Goal: Transaction & Acquisition: Subscribe to service/newsletter

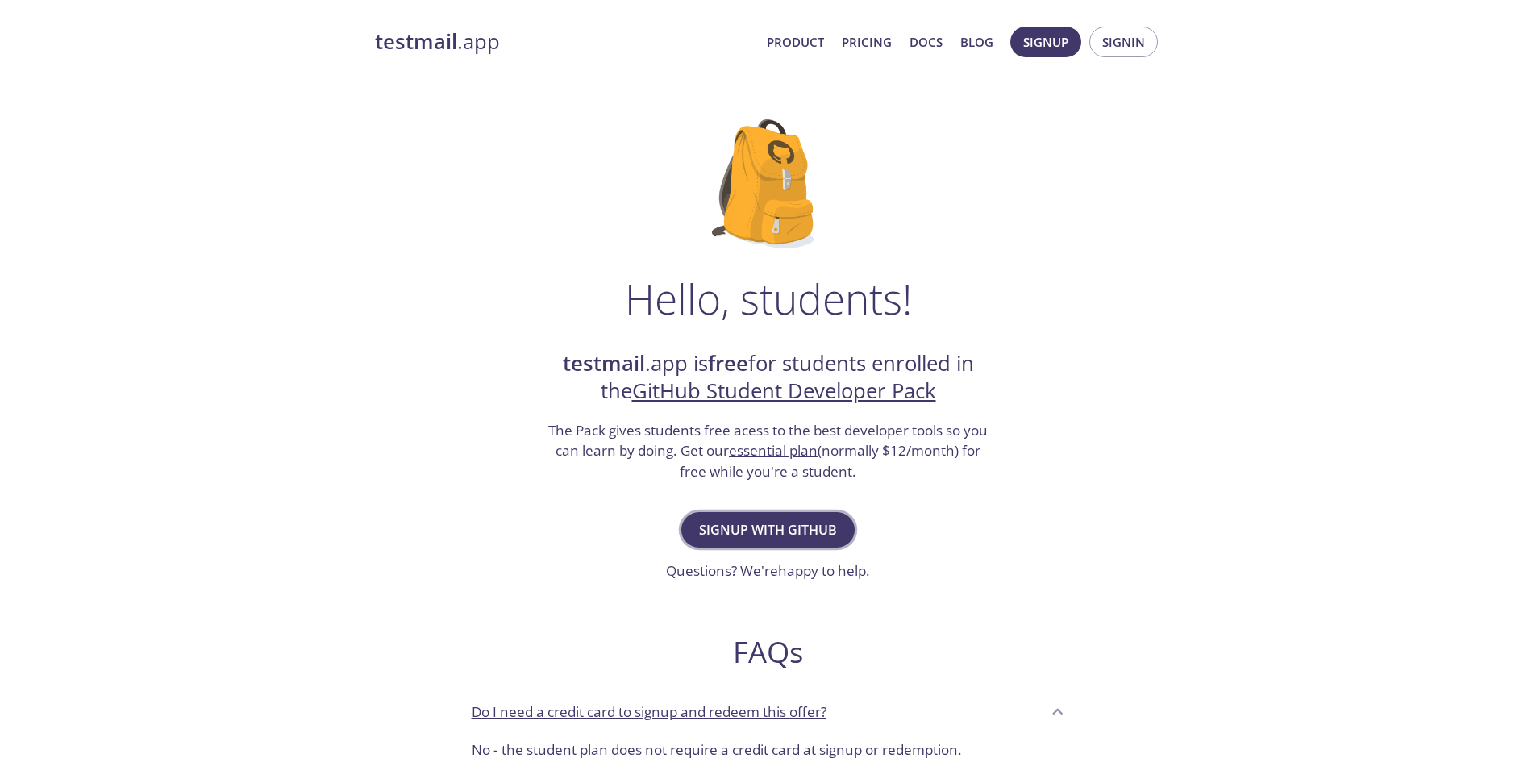
click at [763, 528] on span "Signup with GitHub" at bounding box center [768, 529] width 138 height 23
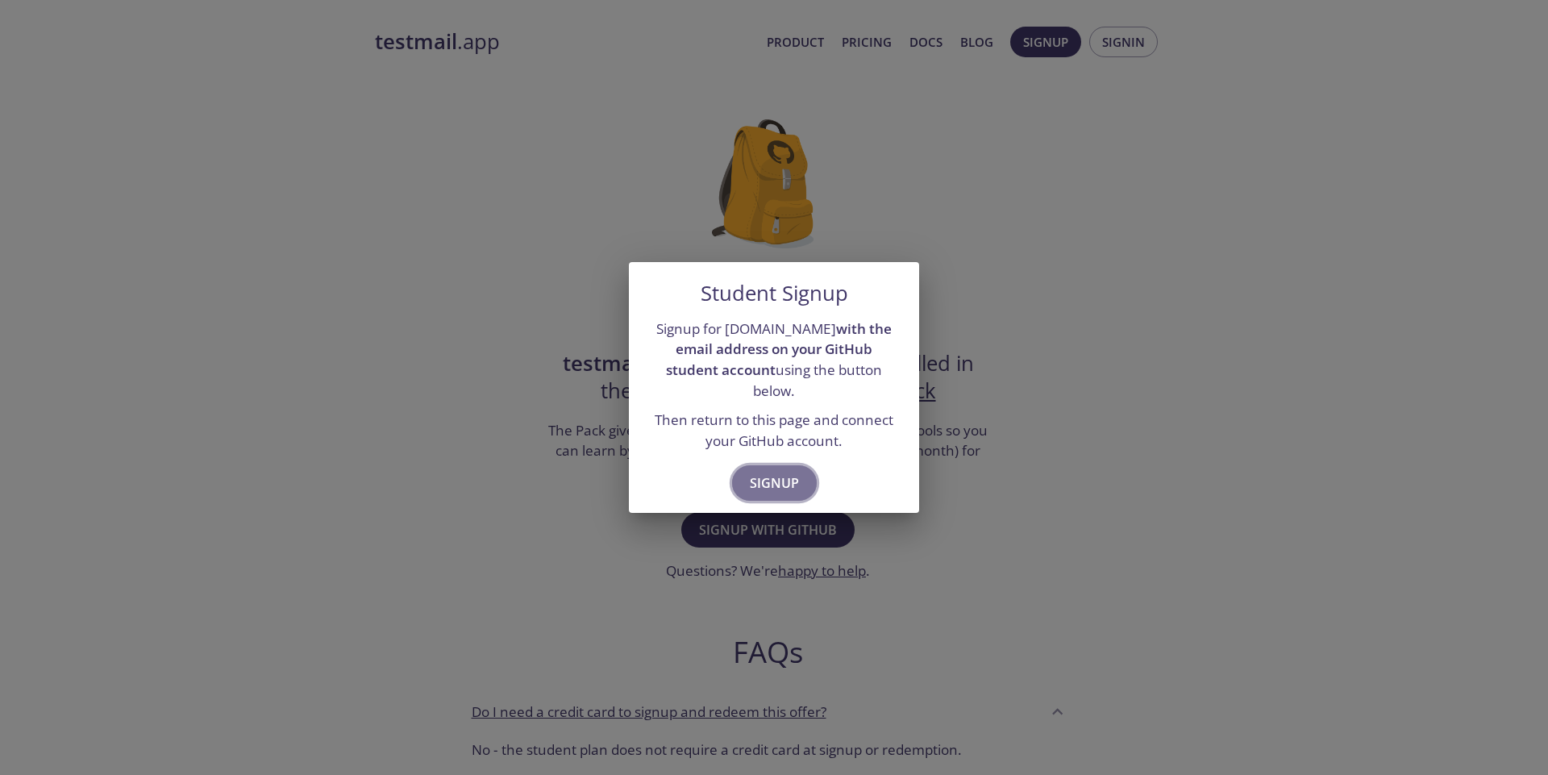
click at [784, 472] on span "Signup" at bounding box center [774, 483] width 49 height 23
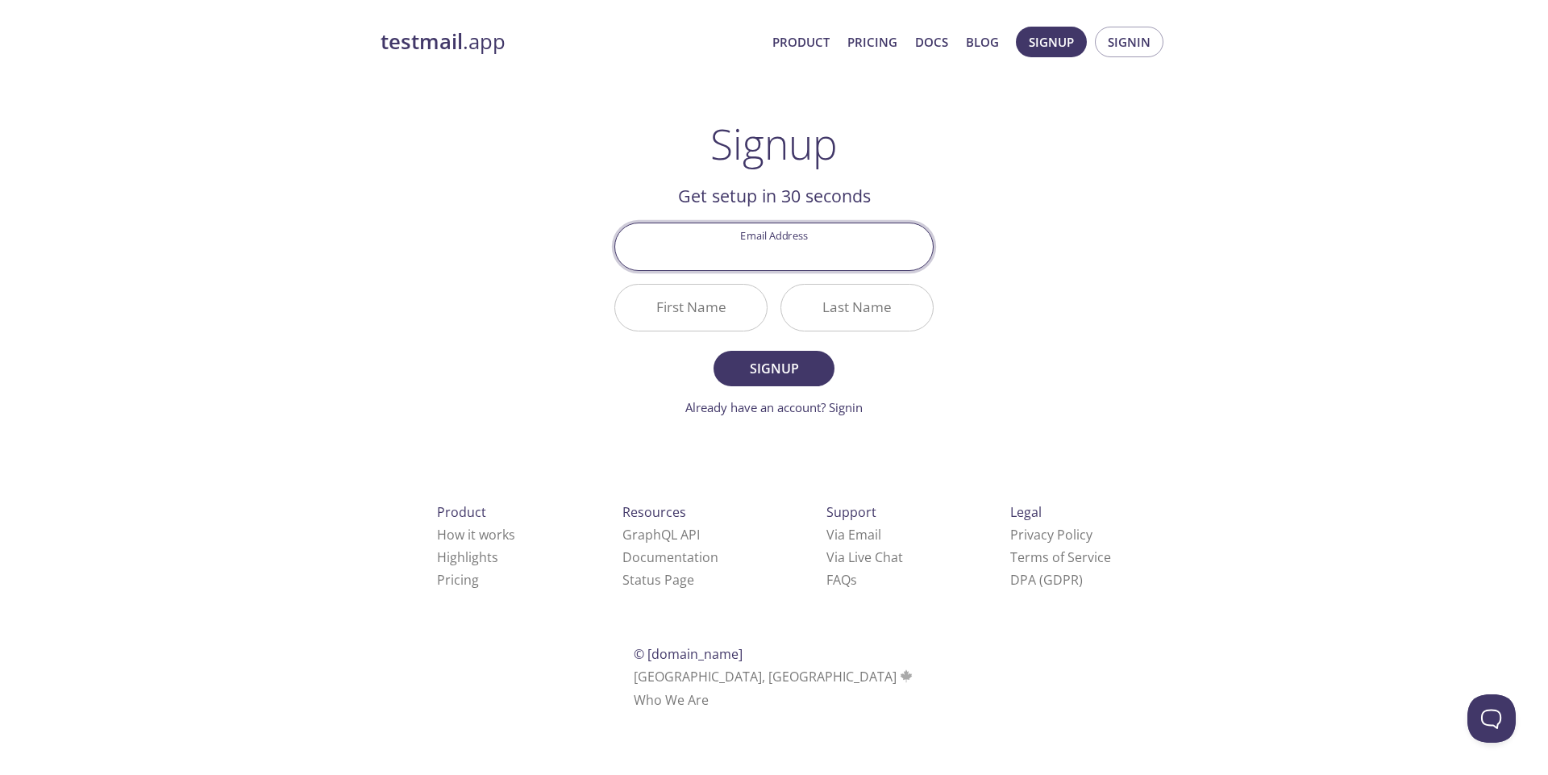
click at [759, 256] on input "Email Address" at bounding box center [774, 246] width 318 height 46
type input "9"
click at [806, 258] on input "[EMAIL_ADDRESS][DOMAIN_NAME]" at bounding box center [774, 246] width 318 height 46
type input "[EMAIL_ADDRESS][DOMAIN_NAME]"
click at [684, 299] on input "First Name" at bounding box center [691, 308] width 152 height 46
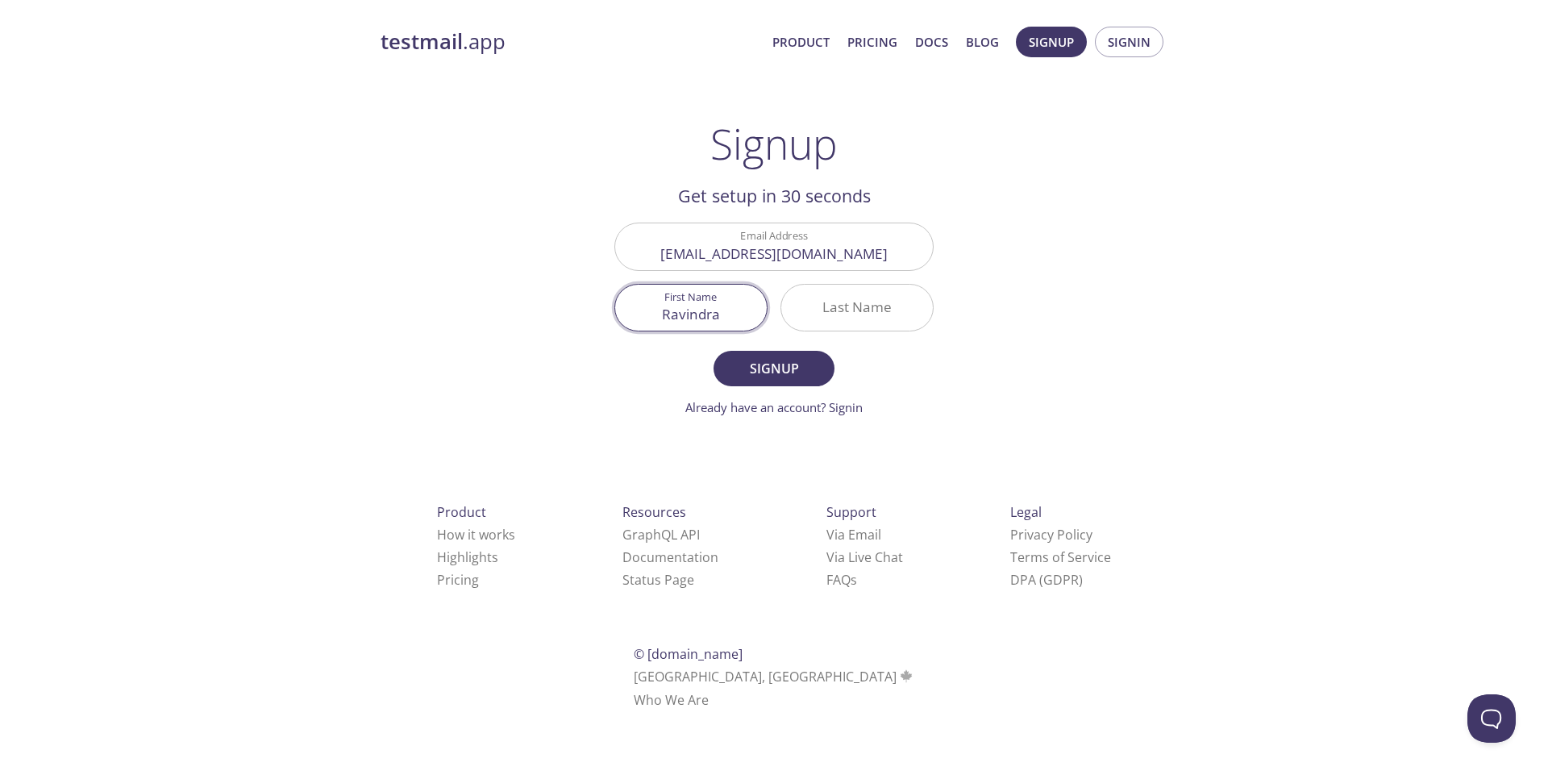
type input "Ravindra"
click at [830, 304] on input "Last Name" at bounding box center [857, 308] width 152 height 46
type input "[PERSON_NAME]"
click at [772, 368] on span "Signup" at bounding box center [773, 368] width 85 height 23
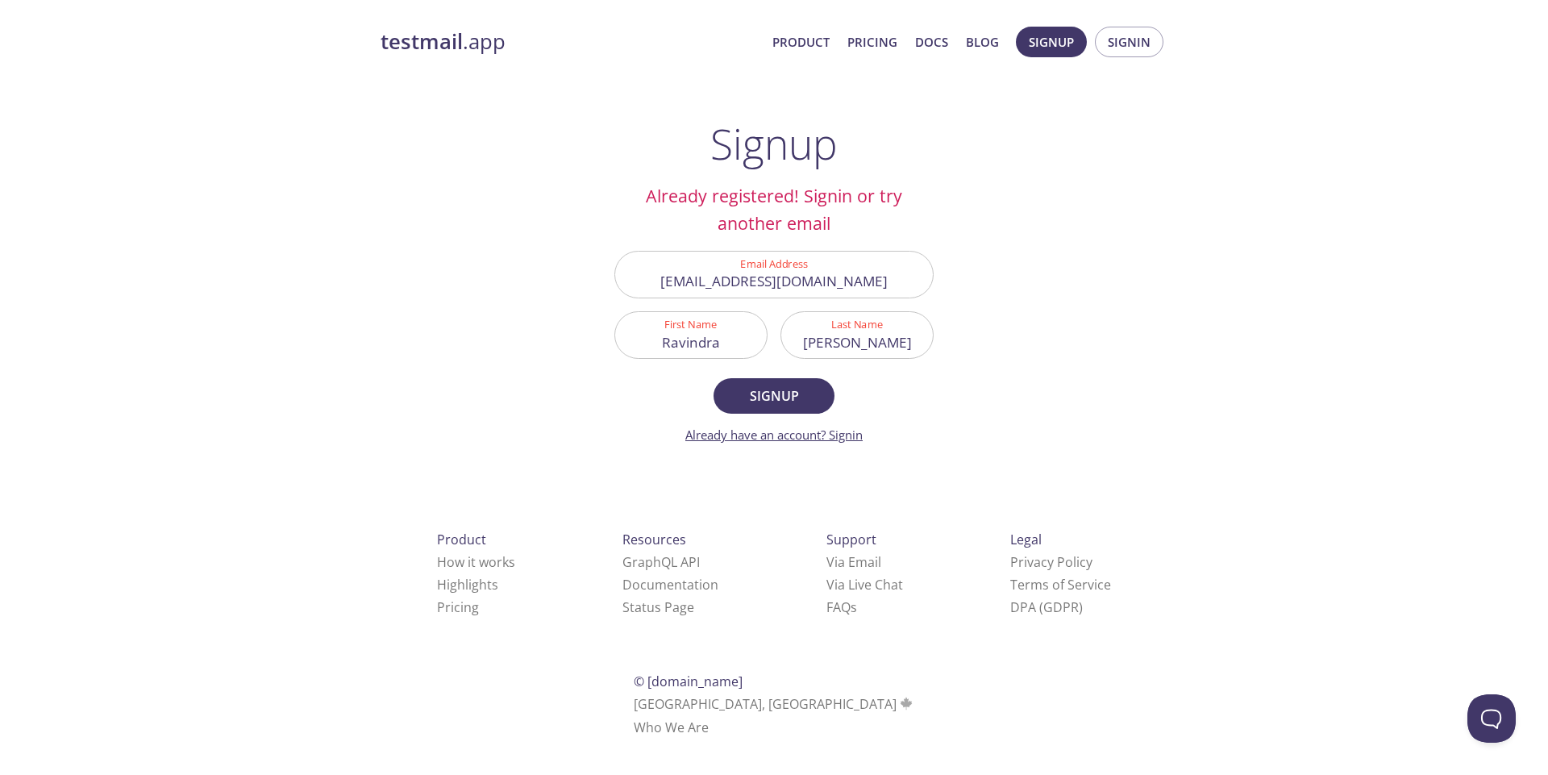
click at [844, 437] on link "Already have an account? Signin" at bounding box center [773, 434] width 177 height 16
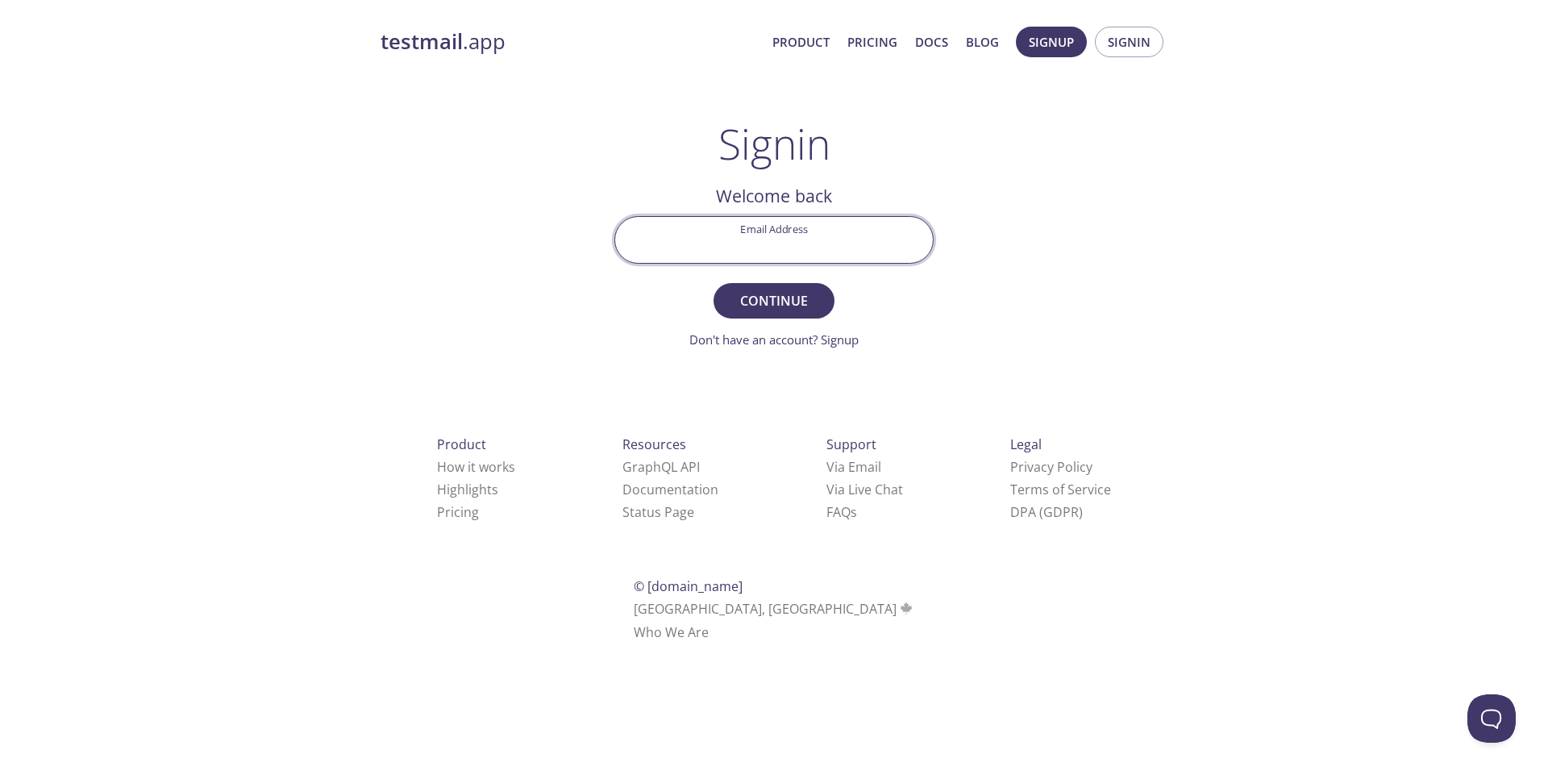
click at [761, 233] on input "Email Address" at bounding box center [774, 240] width 318 height 46
paste input "[EMAIL_ADDRESS][DOMAIN_NAME]"
type input "[EMAIL_ADDRESS][DOMAIN_NAME]"
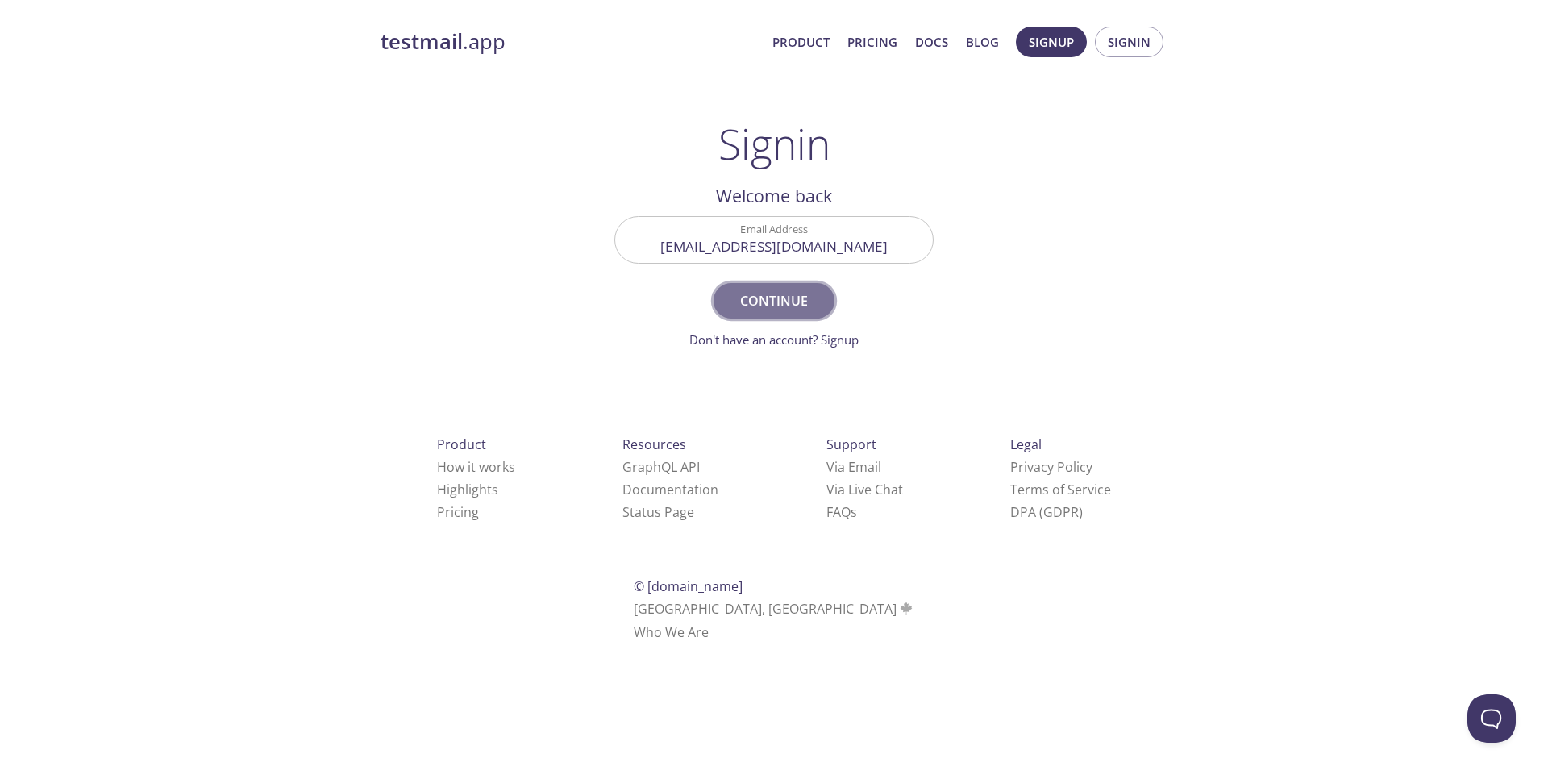
click at [766, 305] on span "Continue" at bounding box center [773, 300] width 85 height 23
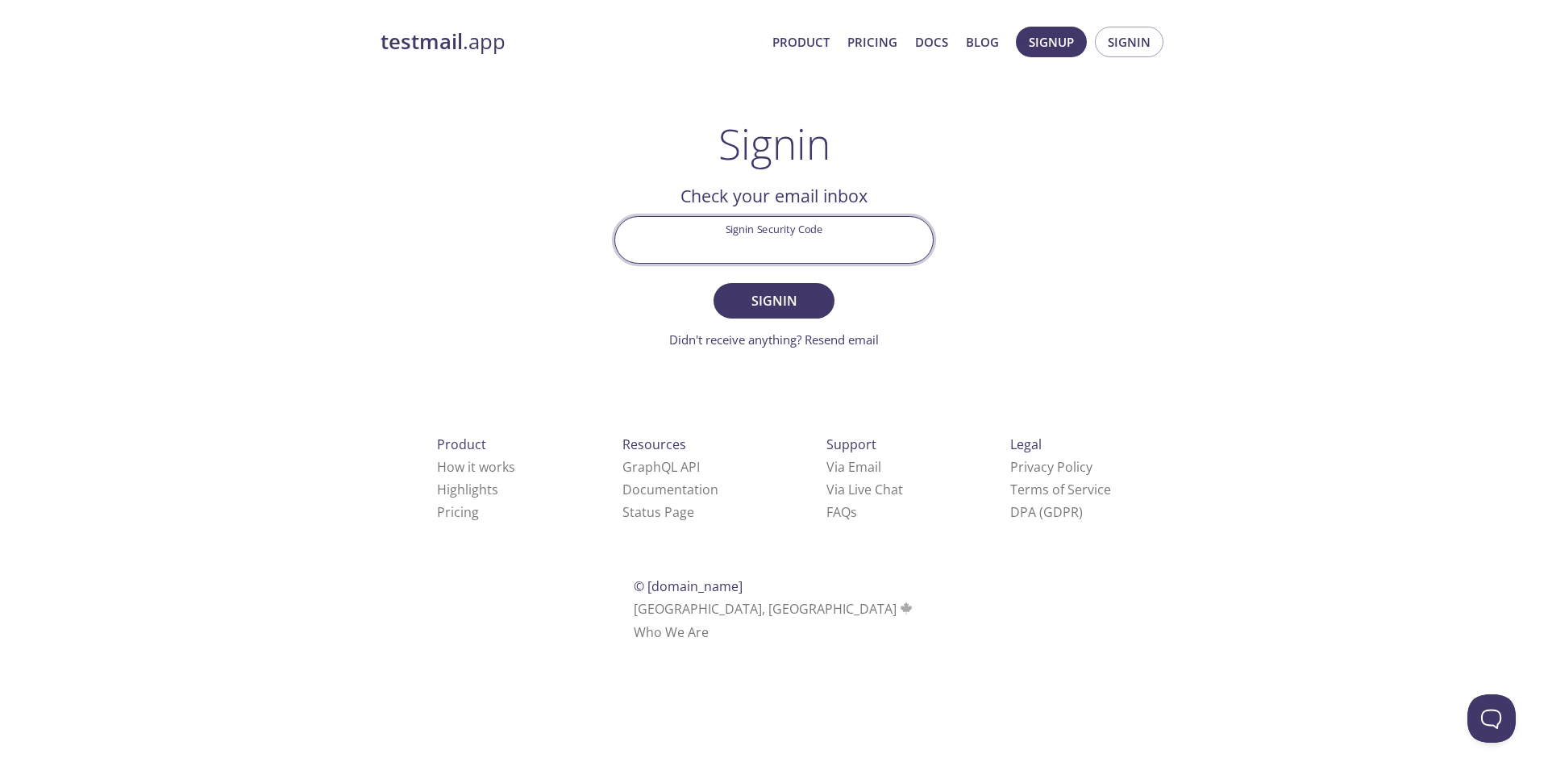
click at [786, 240] on input "Signin Security Code" at bounding box center [774, 240] width 318 height 46
type input "a"
type input "AHWVV9J"
click at [713, 283] on button "Signin" at bounding box center [773, 300] width 121 height 35
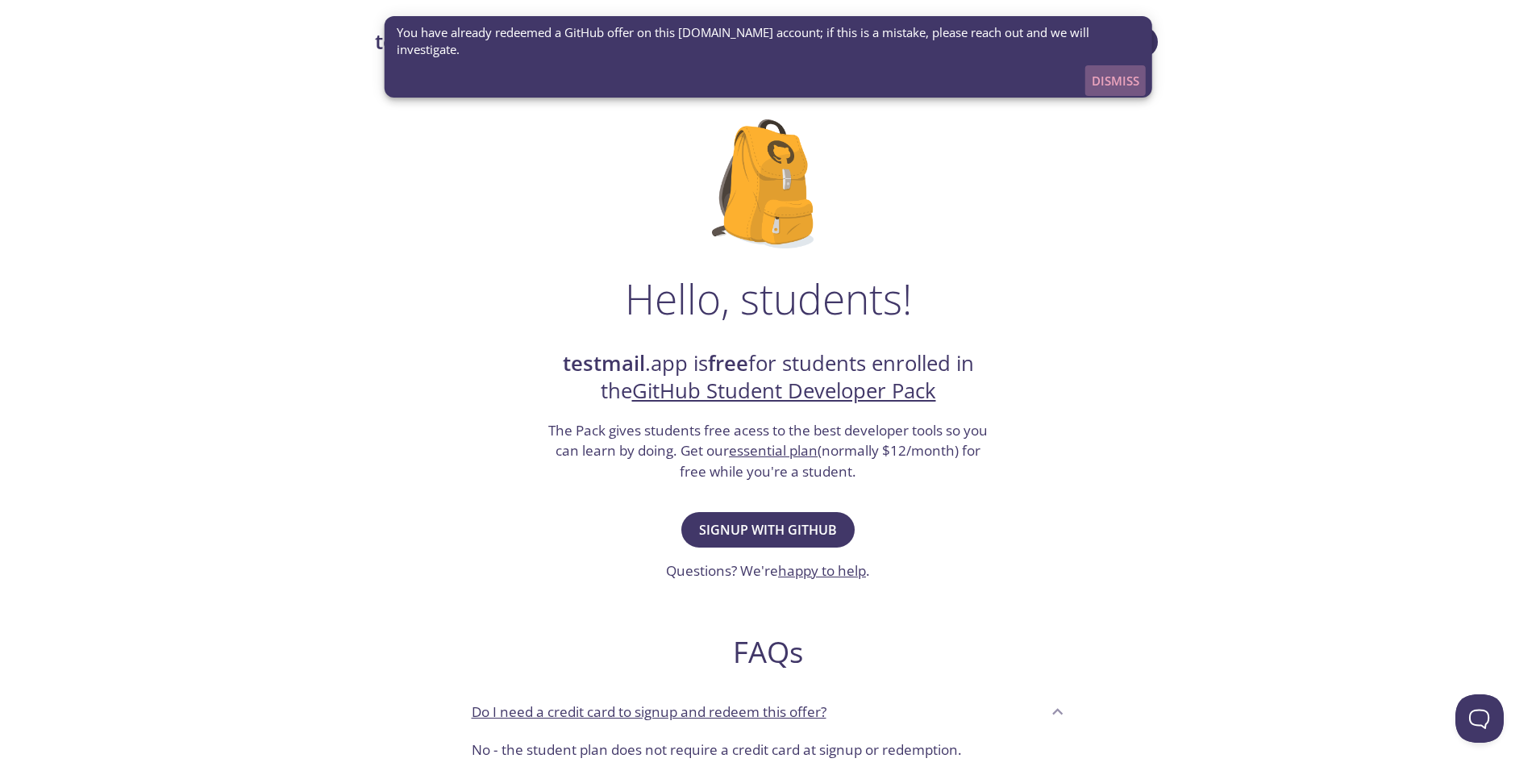
click at [1125, 70] on span "Dismiss" at bounding box center [1116, 80] width 48 height 21
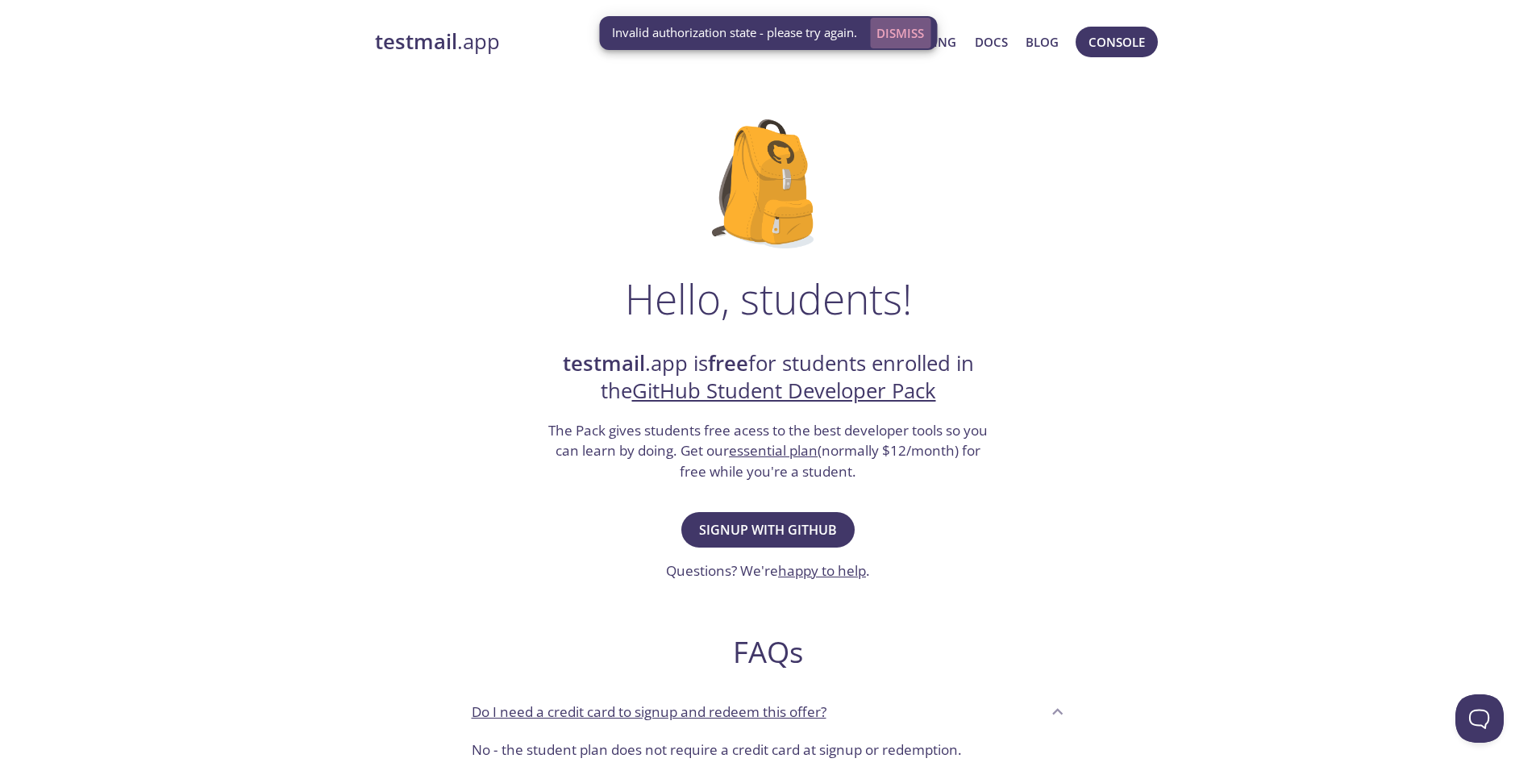
click at [910, 27] on span "Dismiss" at bounding box center [900, 33] width 48 height 21
